Goal: Information Seeking & Learning: Learn about a topic

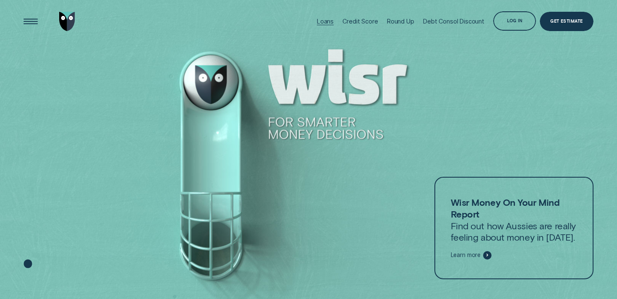
click at [318, 23] on div "Loans" at bounding box center [325, 21] width 17 height 7
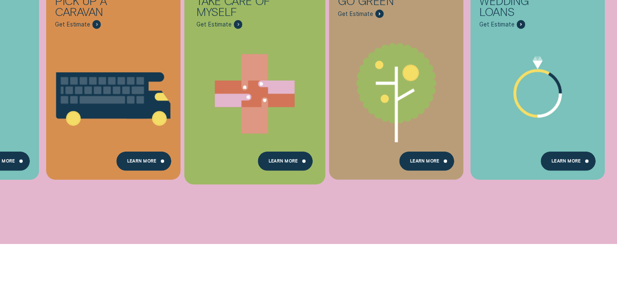
scroll to position [417, 0]
